Goal: Transaction & Acquisition: Purchase product/service

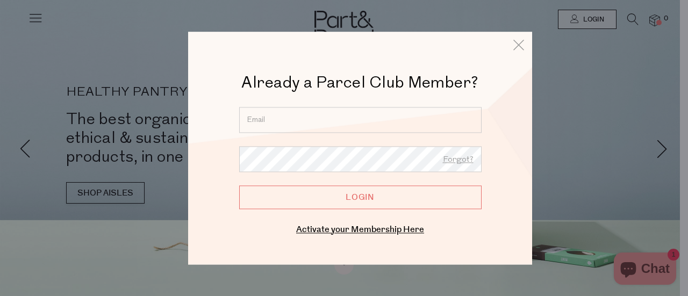
click at [389, 120] on input "email" at bounding box center [360, 120] width 242 height 26
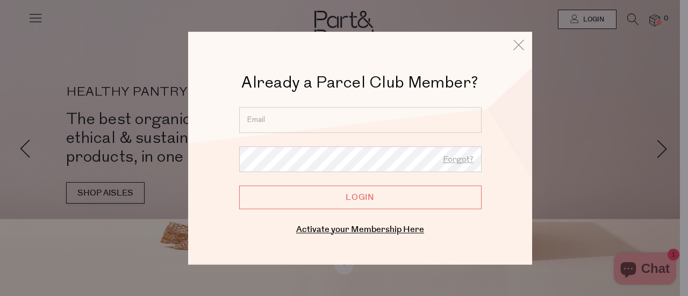
type input "[EMAIL_ADDRESS][DOMAIN_NAME]"
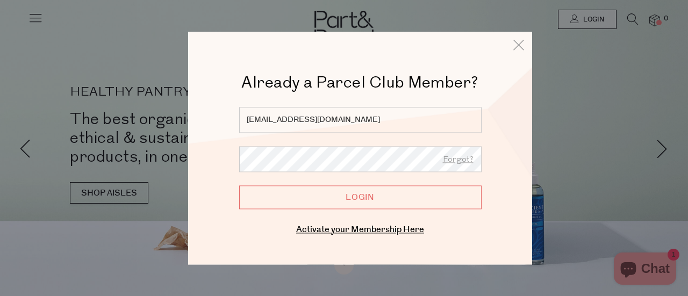
click at [239, 185] on input "Login" at bounding box center [360, 197] width 242 height 24
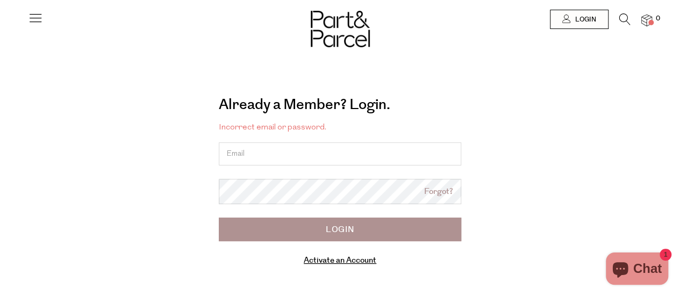
click at [373, 67] on div "Already a Member? Login. Forgot? Incorrect email or password. Forgot? Login Act…" at bounding box center [340, 160] width 597 height 242
click at [34, 19] on icon at bounding box center [35, 17] width 15 height 15
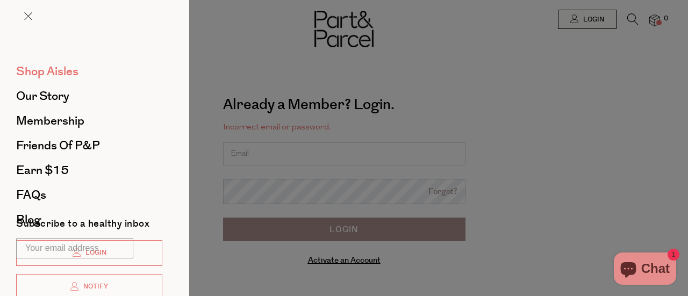
click at [39, 73] on span "Shop Aisles" at bounding box center [47, 71] width 62 height 17
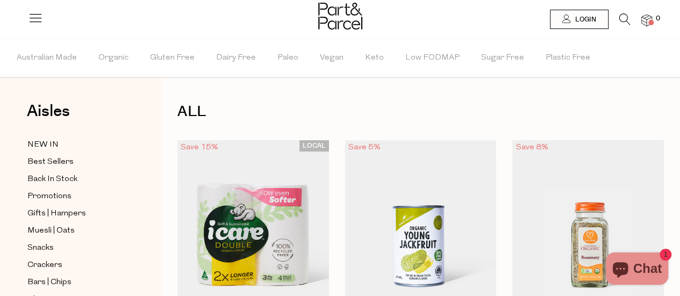
click at [621, 20] on icon at bounding box center [624, 19] width 11 height 12
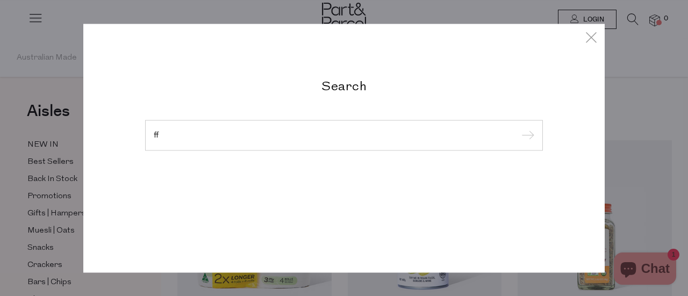
type input "f"
type input "coffee"
click at [518, 128] on input "submit" at bounding box center [526, 136] width 16 height 16
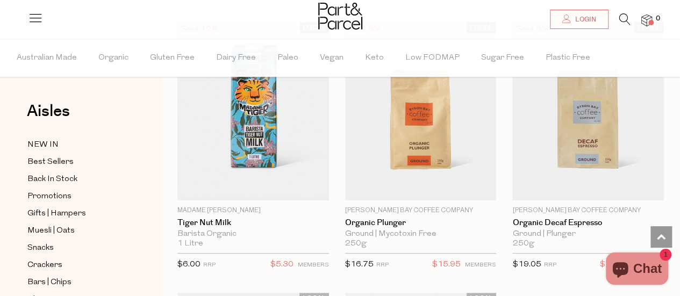
scroll to position [4268, 0]
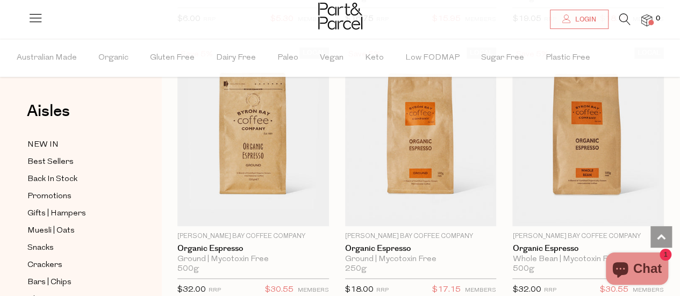
scroll to position [4499, 0]
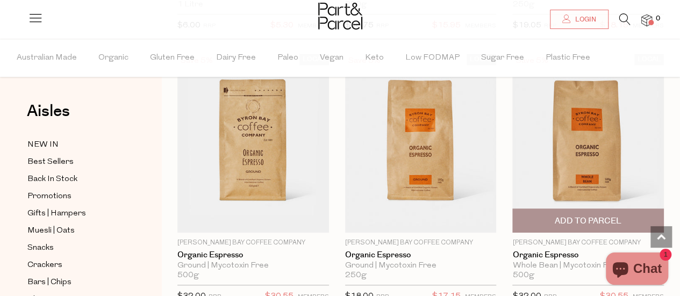
click at [591, 149] on img at bounding box center [588, 143] width 152 height 178
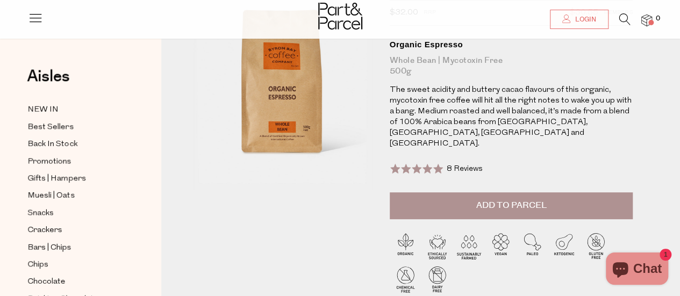
scroll to position [60, 0]
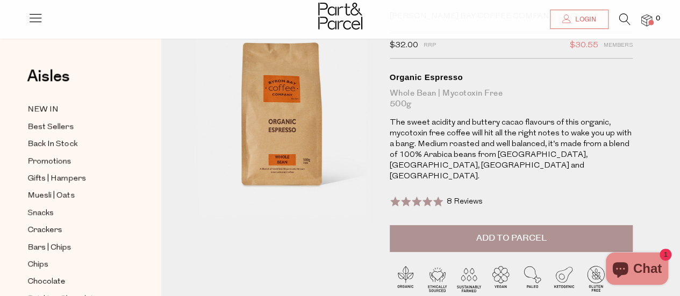
click at [513, 232] on span "Add to Parcel" at bounding box center [511, 238] width 70 height 12
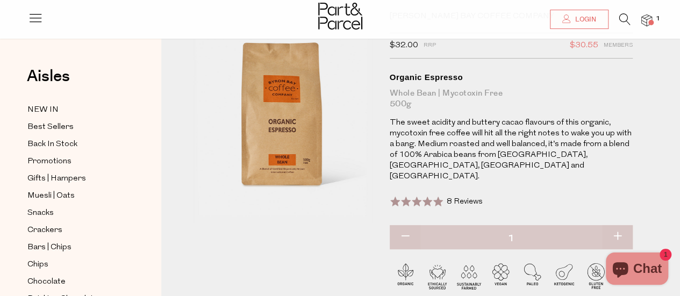
click at [619, 225] on button "button" at bounding box center [617, 237] width 31 height 24
type input "2"
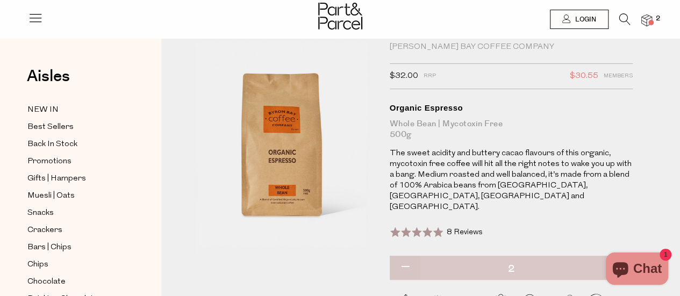
scroll to position [0, 0]
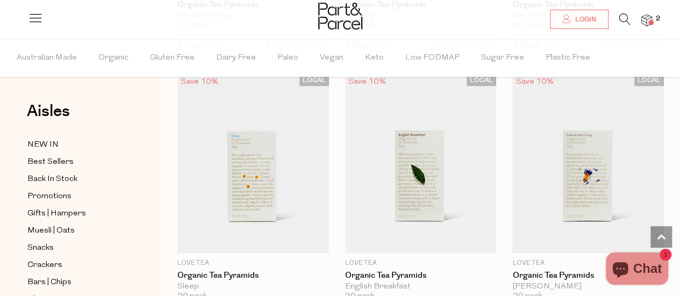
scroll to position [4427, 0]
